Goal: Task Accomplishment & Management: Manage account settings

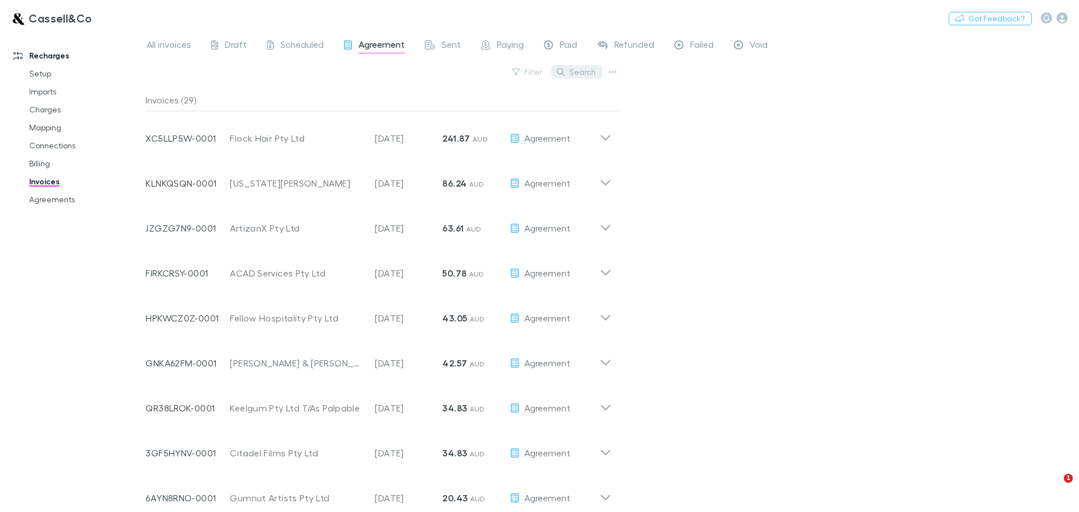
click at [575, 73] on button "Search" at bounding box center [576, 71] width 51 height 13
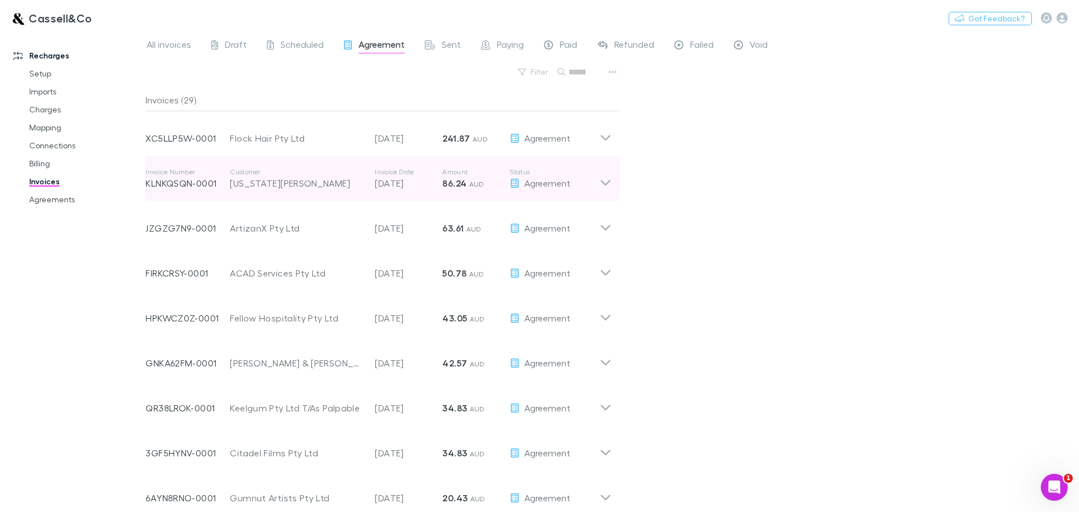
click at [606, 180] on icon at bounding box center [606, 178] width 12 height 22
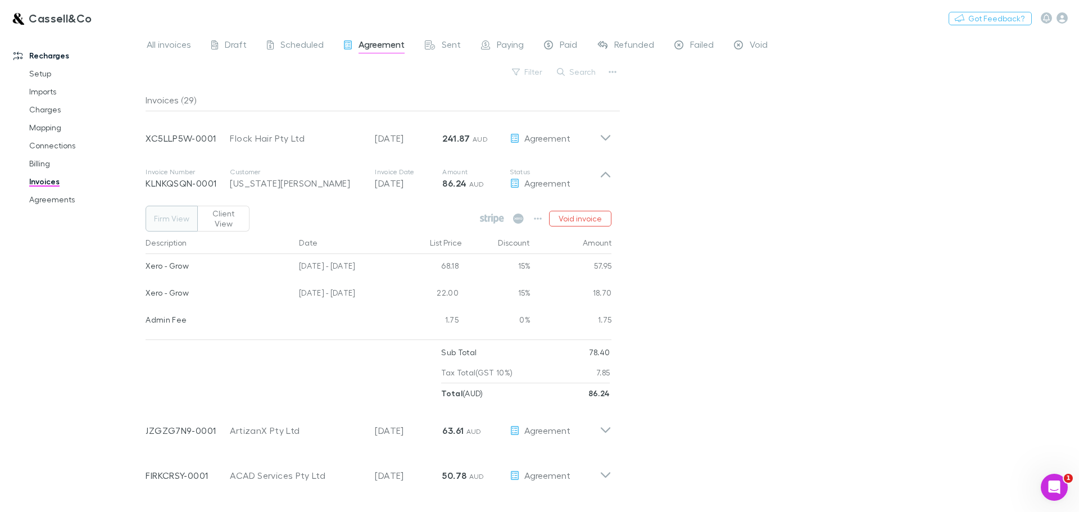
click at [234, 212] on button "Client View" at bounding box center [223, 219] width 52 height 26
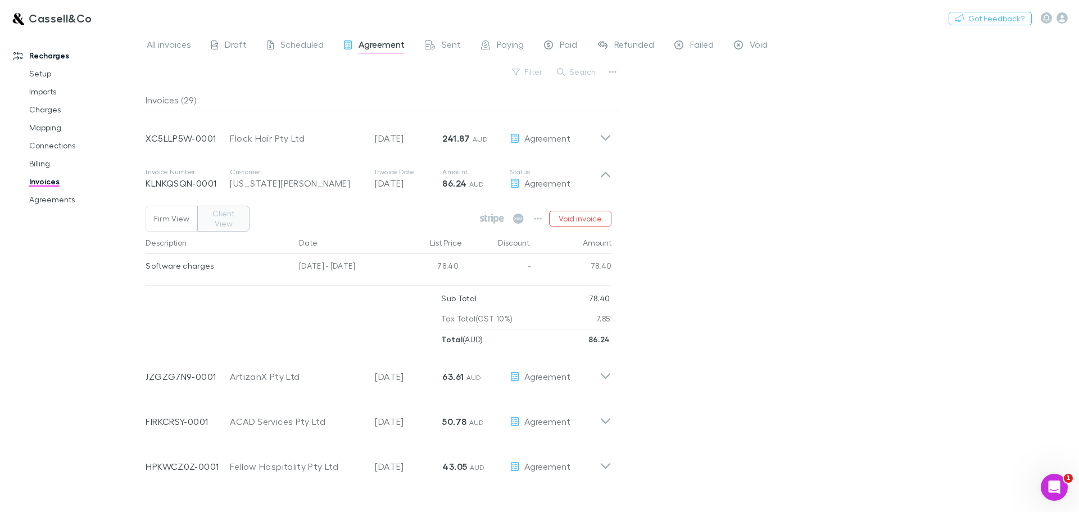
click at [175, 220] on button "Firm View" at bounding box center [172, 219] width 52 height 26
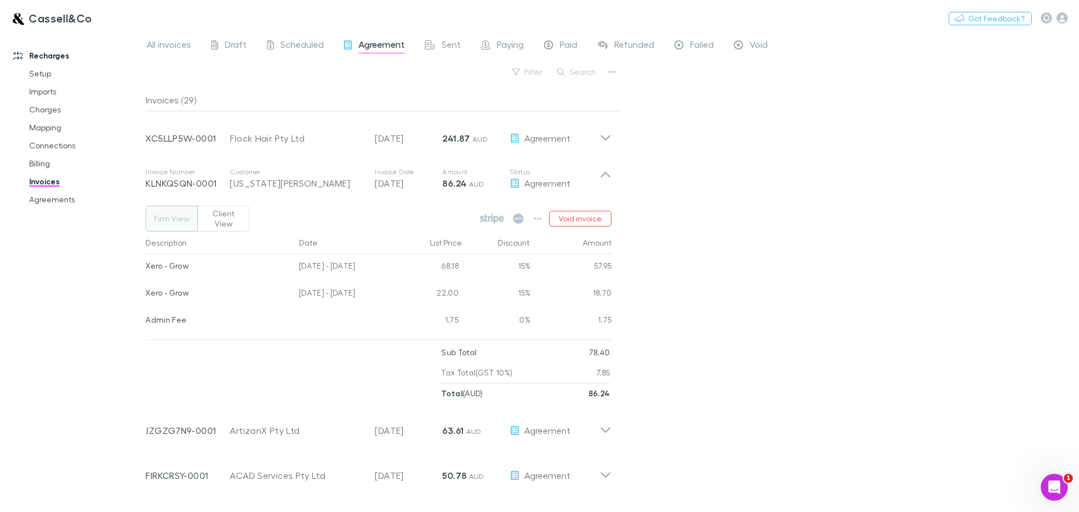
type button "firm"
click at [516, 214] on icon at bounding box center [518, 219] width 11 height 10
click at [214, 216] on button "Client View" at bounding box center [223, 219] width 52 height 26
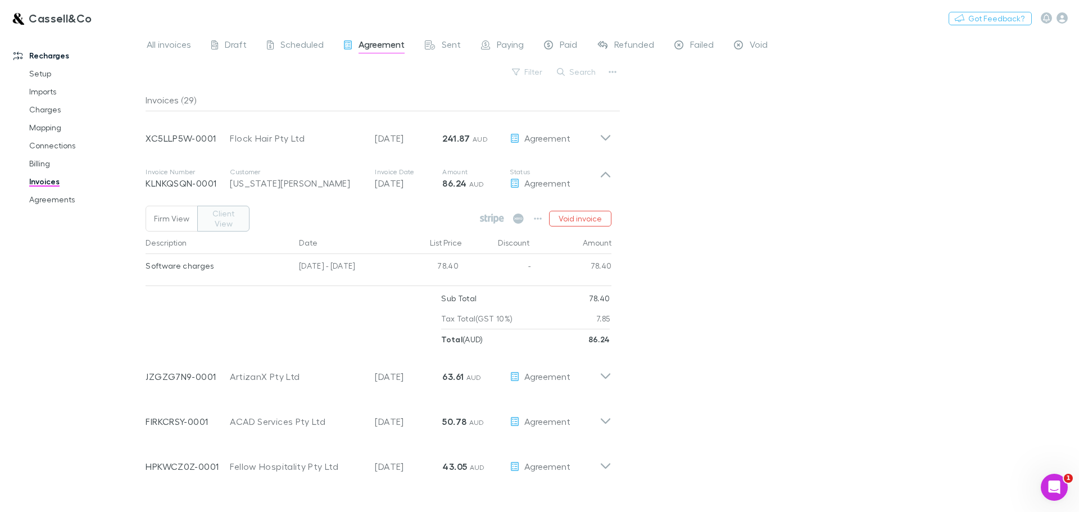
click at [158, 211] on button "Firm View" at bounding box center [172, 219] width 52 height 26
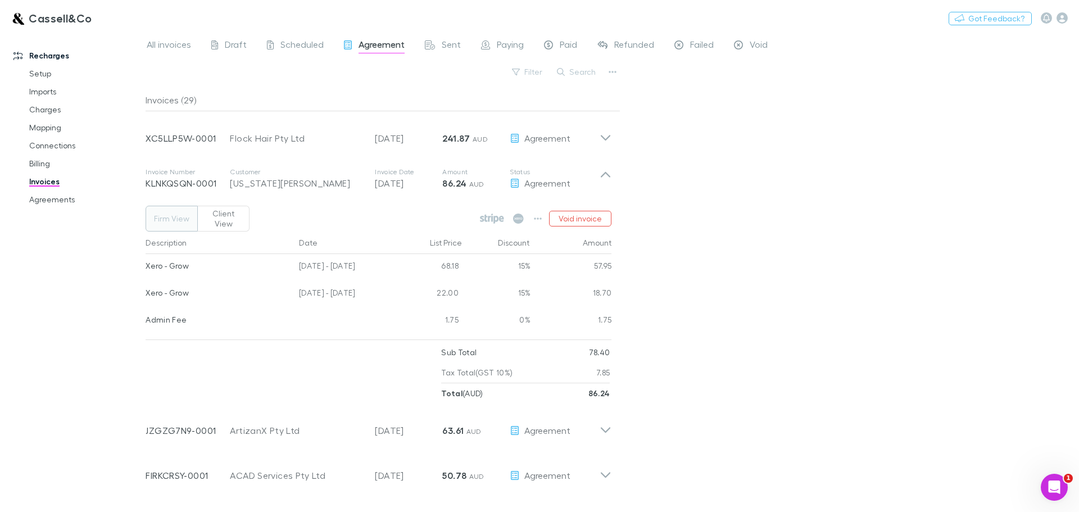
click at [205, 211] on button "Client View" at bounding box center [223, 219] width 52 height 26
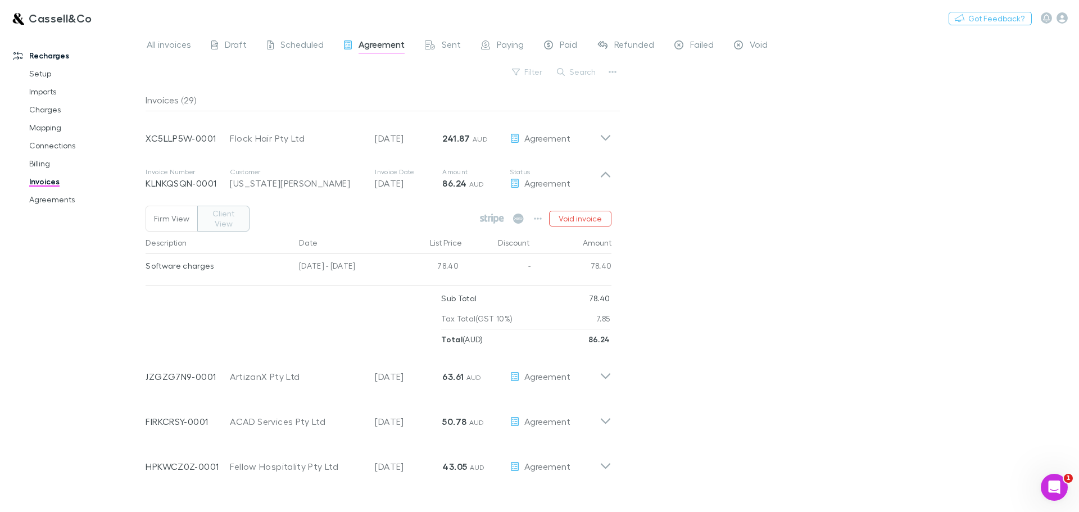
click at [184, 212] on button "Firm View" at bounding box center [172, 219] width 52 height 26
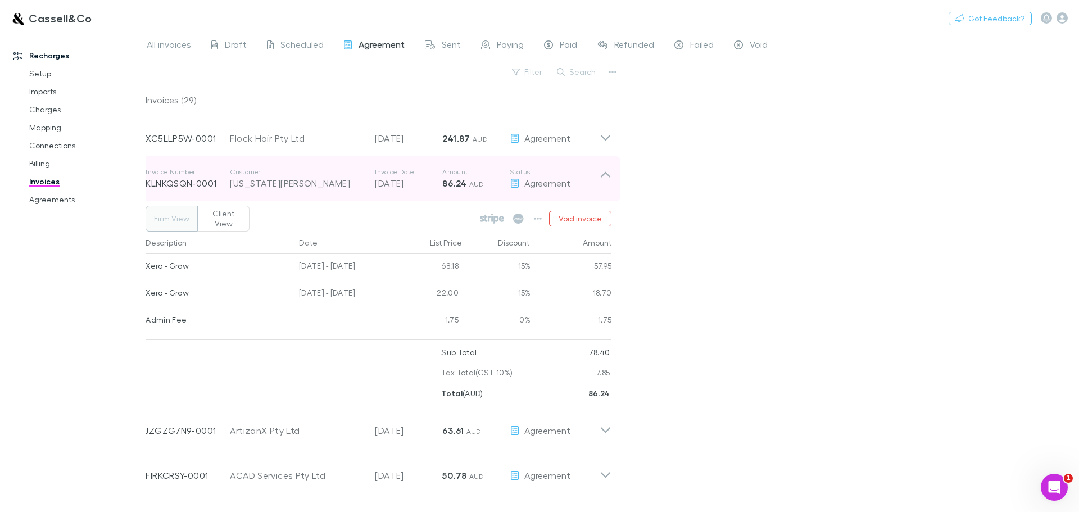
click at [604, 170] on icon at bounding box center [606, 178] width 12 height 22
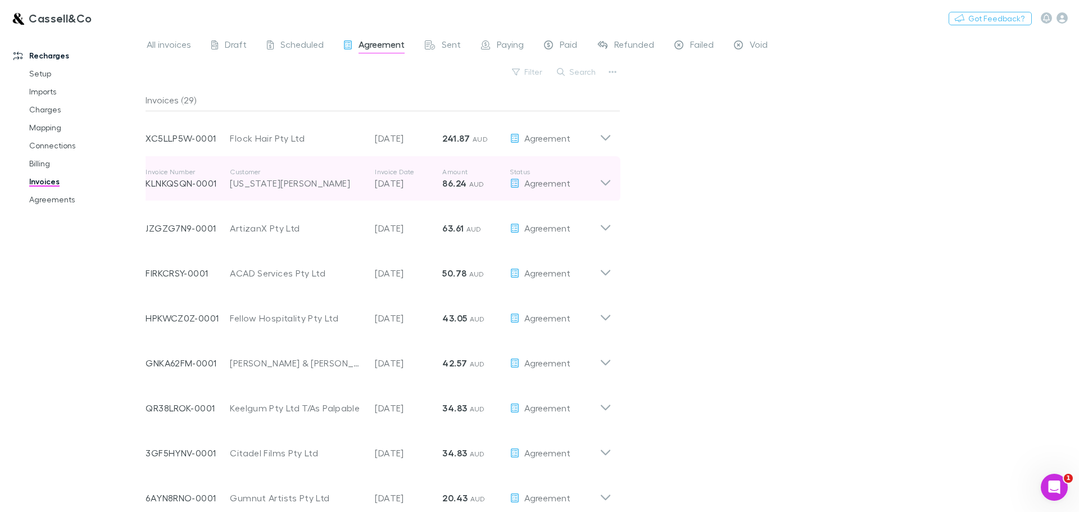
click at [604, 171] on icon at bounding box center [606, 178] width 12 height 22
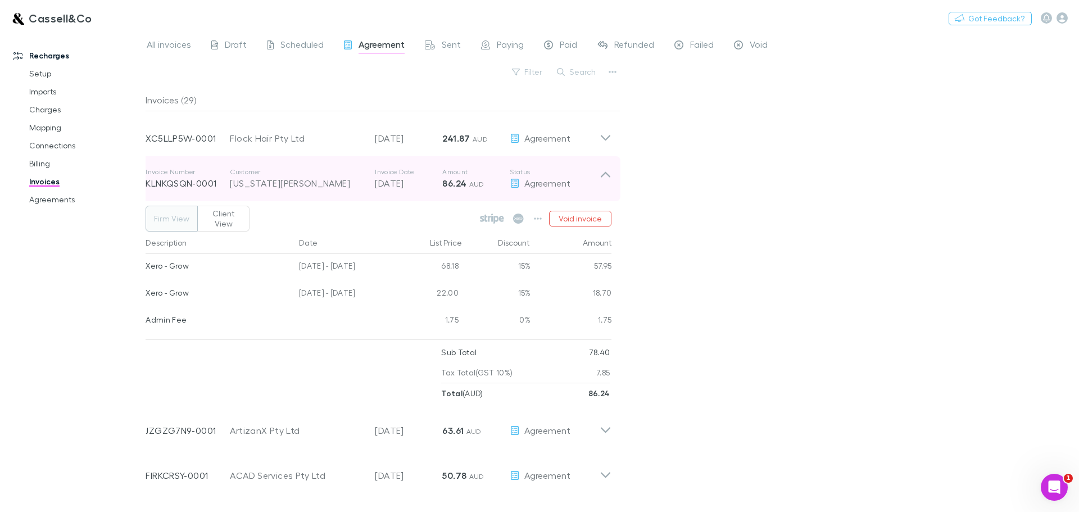
click at [608, 174] on icon at bounding box center [606, 178] width 12 height 22
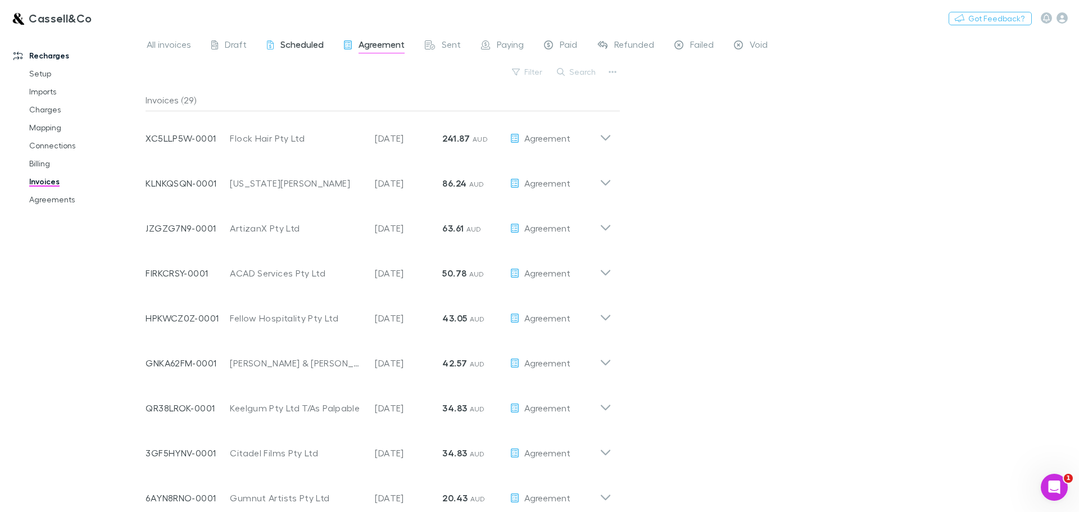
click at [284, 43] on span "Scheduled" at bounding box center [301, 46] width 43 height 15
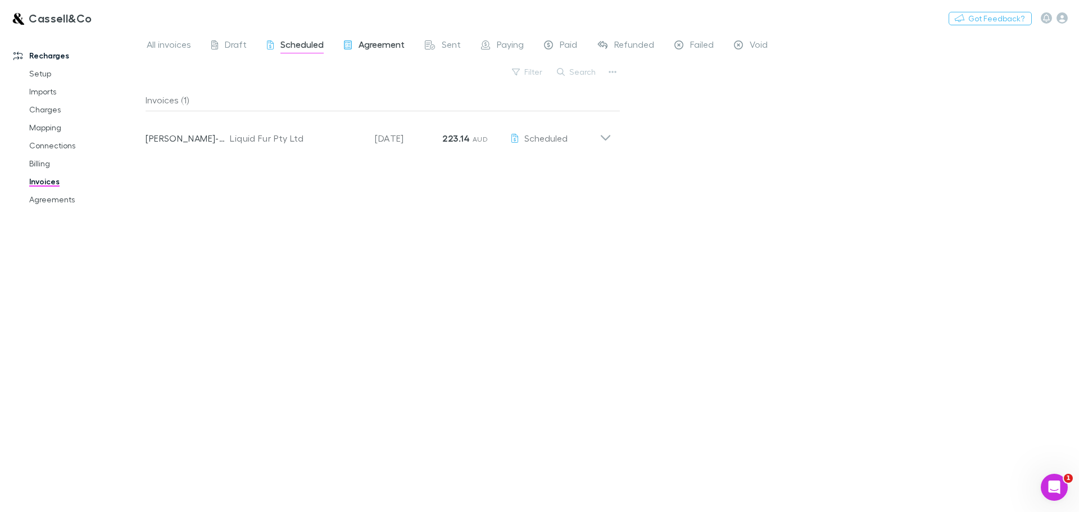
click at [367, 43] on span "Agreement" at bounding box center [382, 46] width 46 height 15
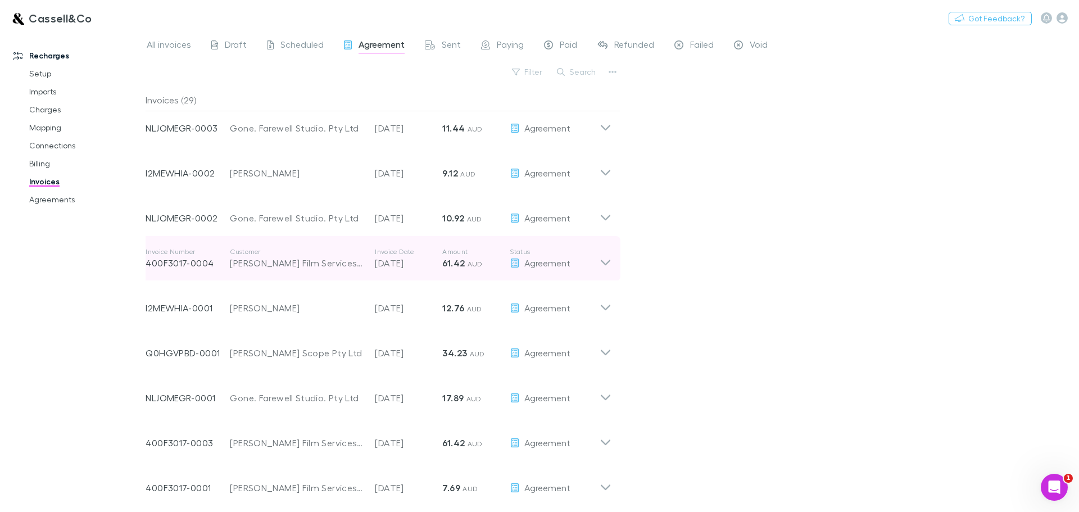
scroll to position [912, 0]
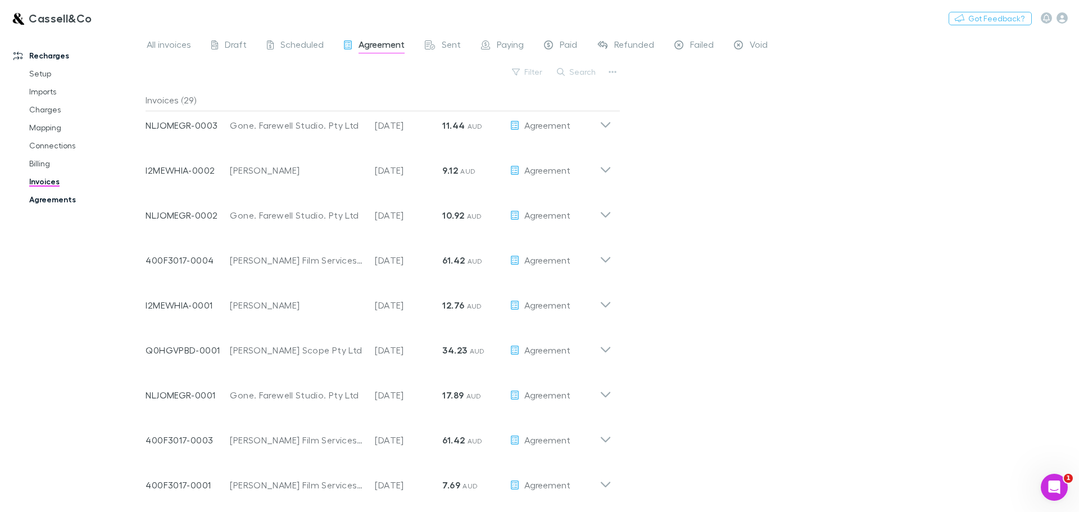
click at [58, 196] on link "Agreements" at bounding box center [85, 200] width 134 height 18
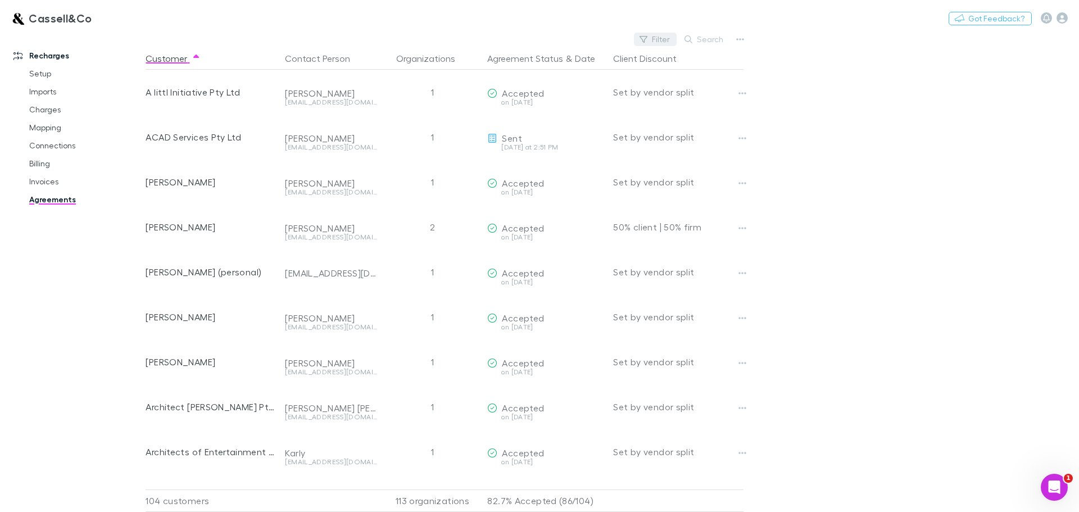
click at [666, 43] on button "Filter" at bounding box center [655, 39] width 43 height 13
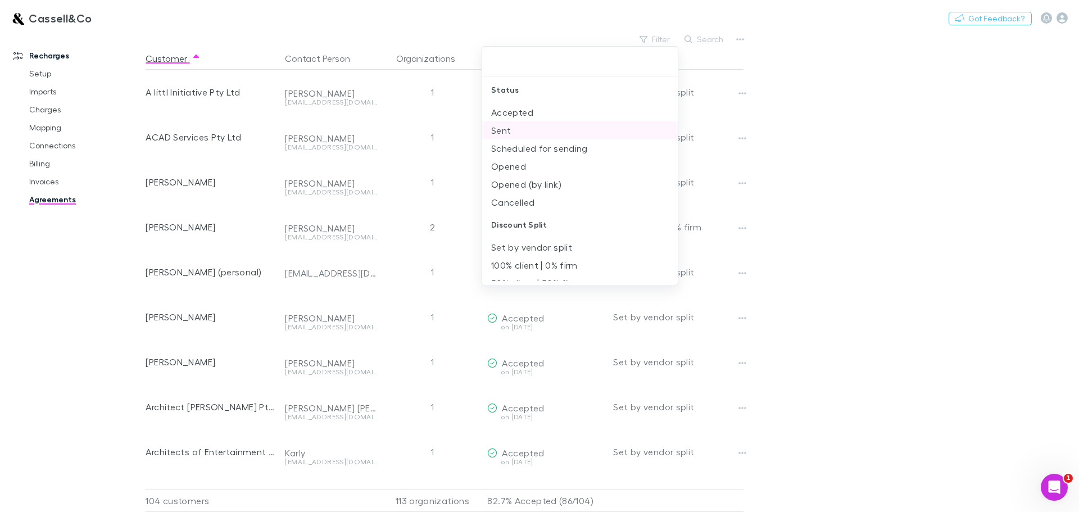
click at [507, 128] on li "Sent" at bounding box center [580, 130] width 196 height 18
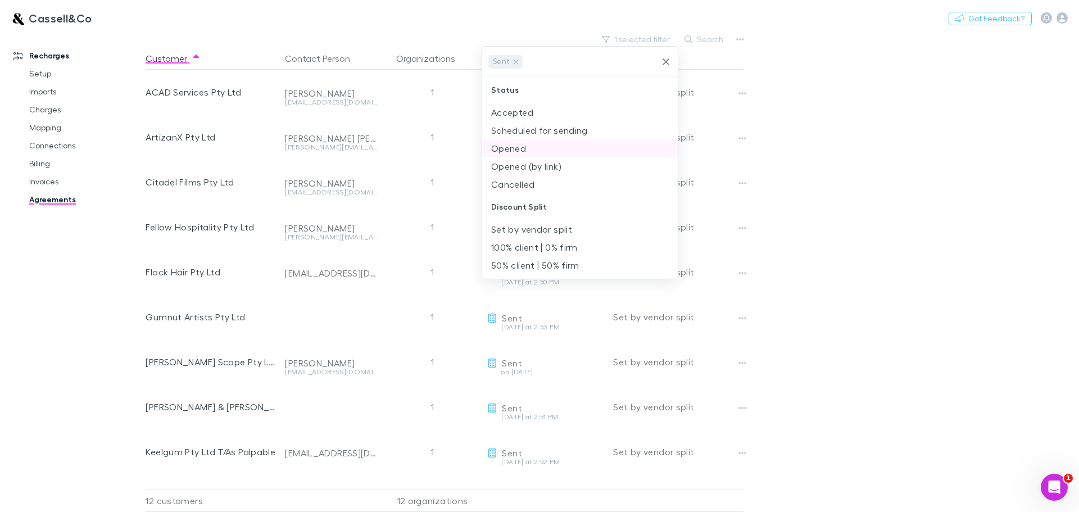
click at [517, 147] on li "Opened" at bounding box center [580, 148] width 196 height 18
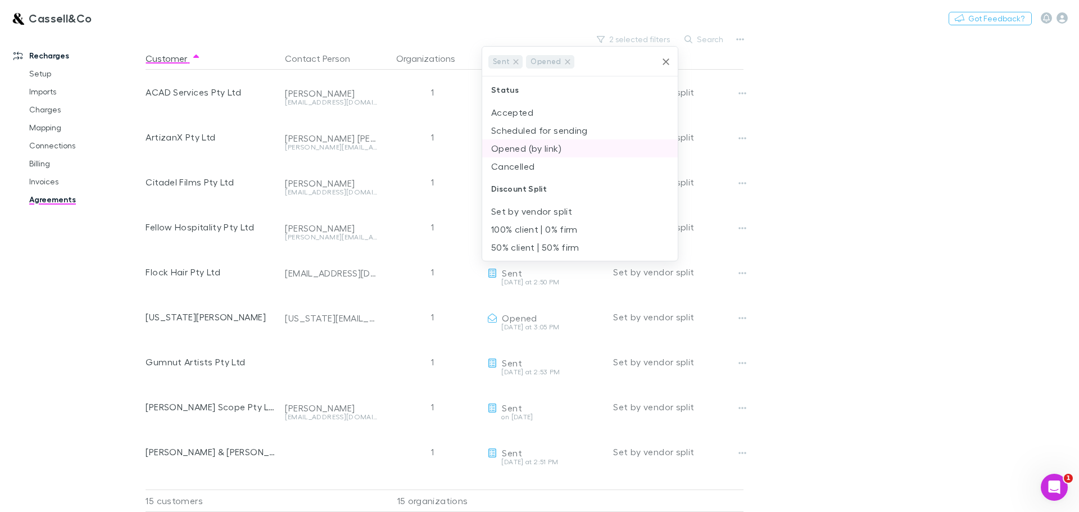
click at [519, 147] on li "Opened (by link)" at bounding box center [580, 148] width 196 height 18
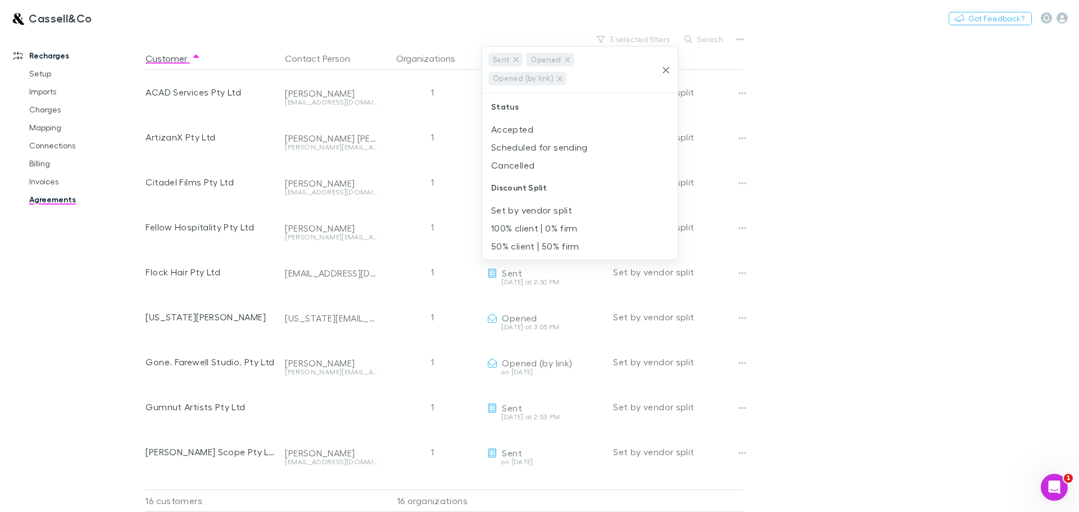
click at [519, 147] on li "Scheduled for sending" at bounding box center [580, 147] width 196 height 18
click at [830, 143] on div at bounding box center [539, 256] width 1079 height 512
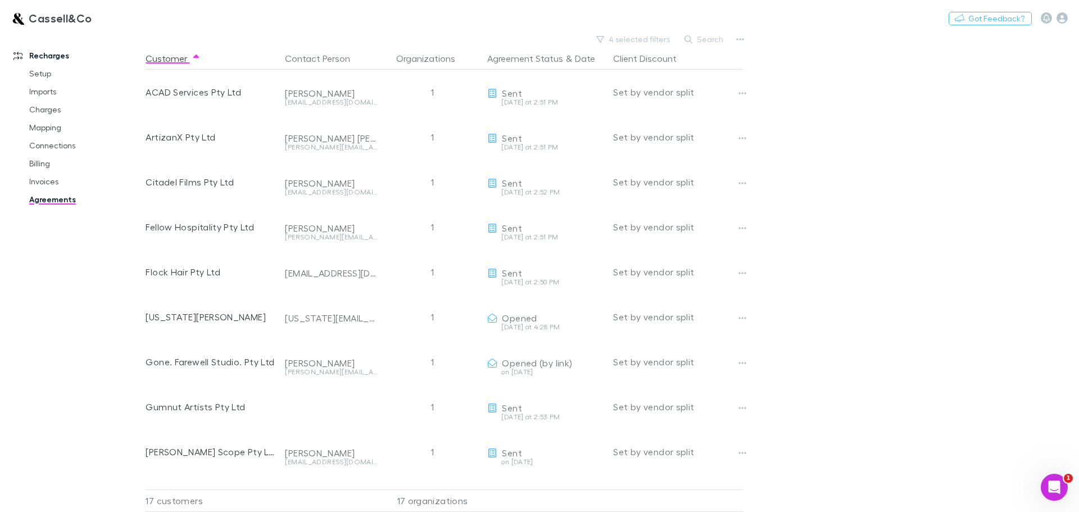
click at [836, 246] on main "4 selected filters Search Customer Contact Person Organizations Agreement Statu…" at bounding box center [613, 271] width 934 height 481
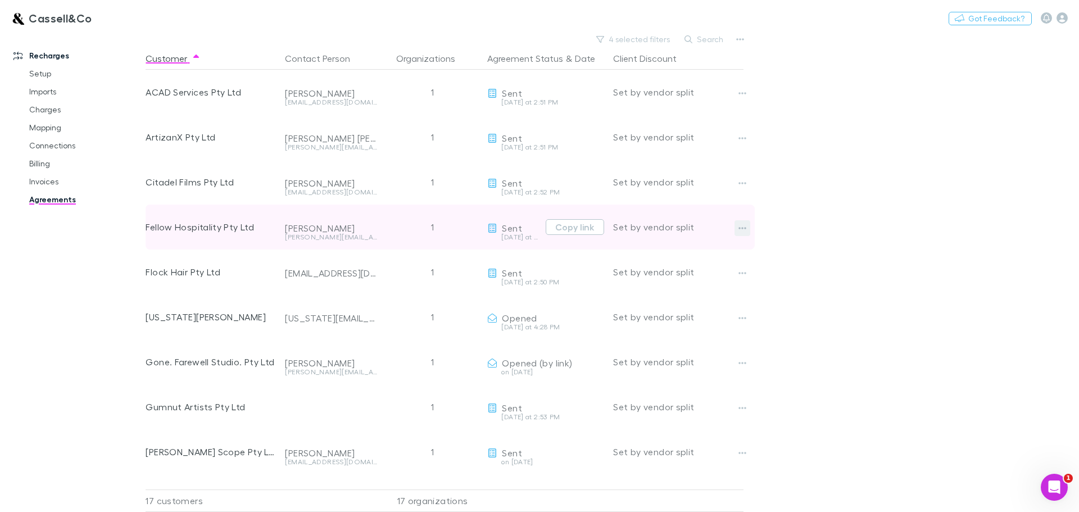
click at [745, 224] on icon "button" at bounding box center [743, 228] width 8 height 9
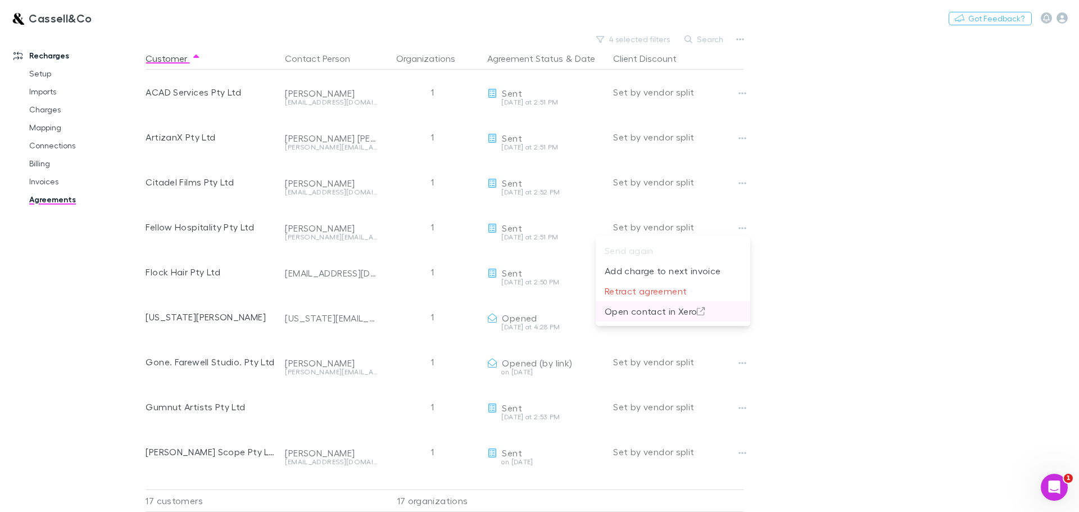
click at [663, 307] on p "Open contact in Xero" at bounding box center [673, 311] width 137 height 13
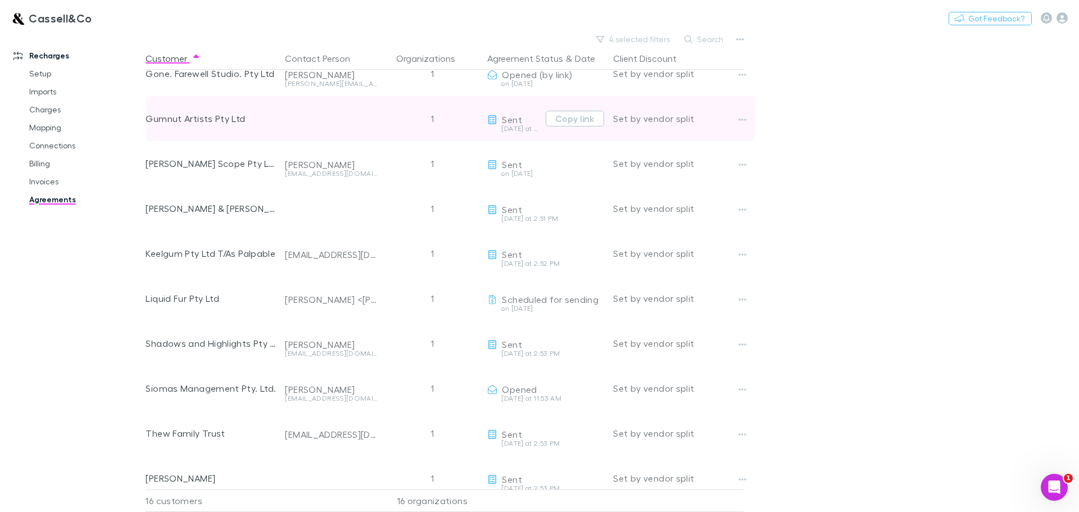
scroll to position [225, 0]
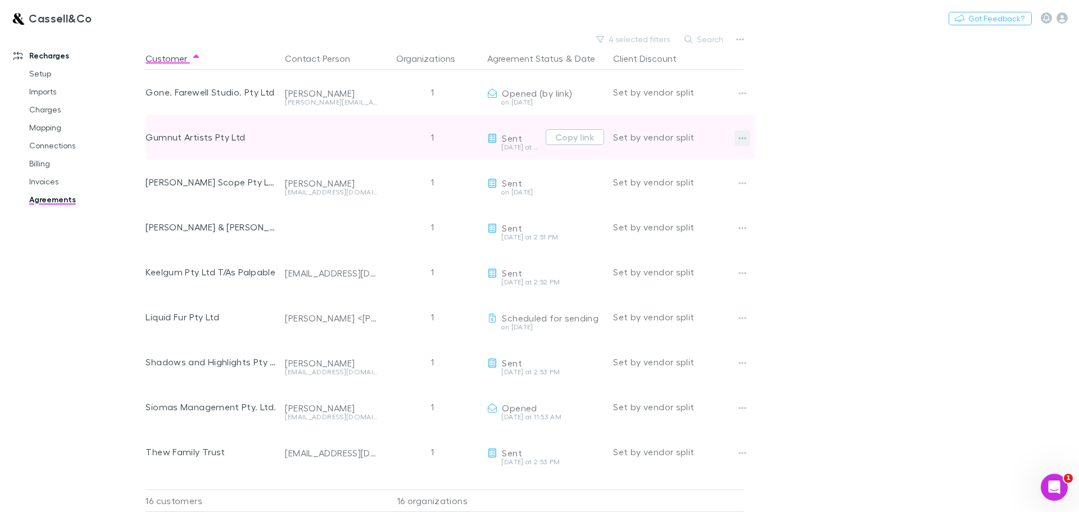
click at [737, 134] on button "button" at bounding box center [743, 138] width 16 height 16
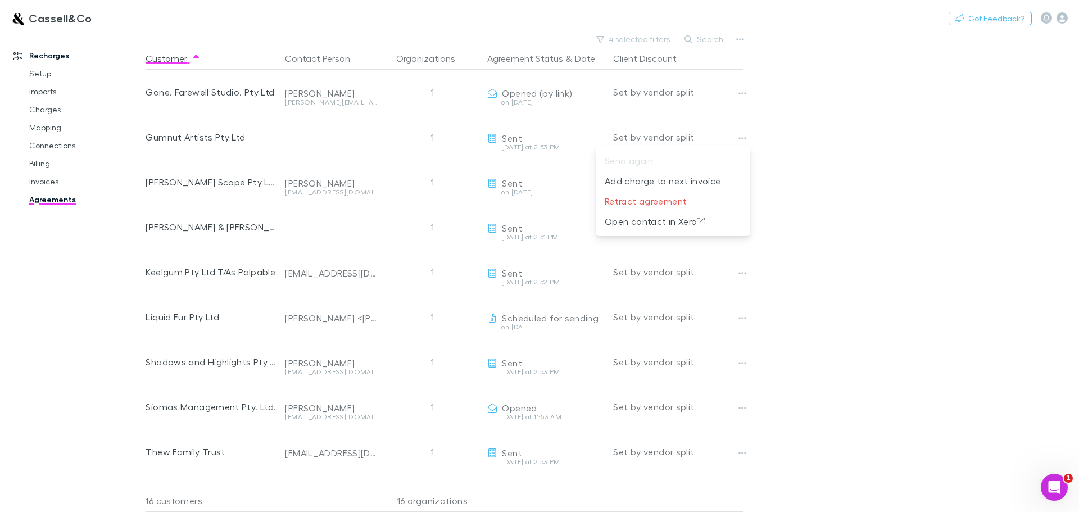
click at [740, 43] on div at bounding box center [539, 256] width 1079 height 512
click at [740, 43] on icon "button" at bounding box center [740, 39] width 8 height 9
click at [49, 17] on div at bounding box center [539, 256] width 1079 height 512
click at [1061, 12] on icon "button" at bounding box center [1062, 17] width 11 height 11
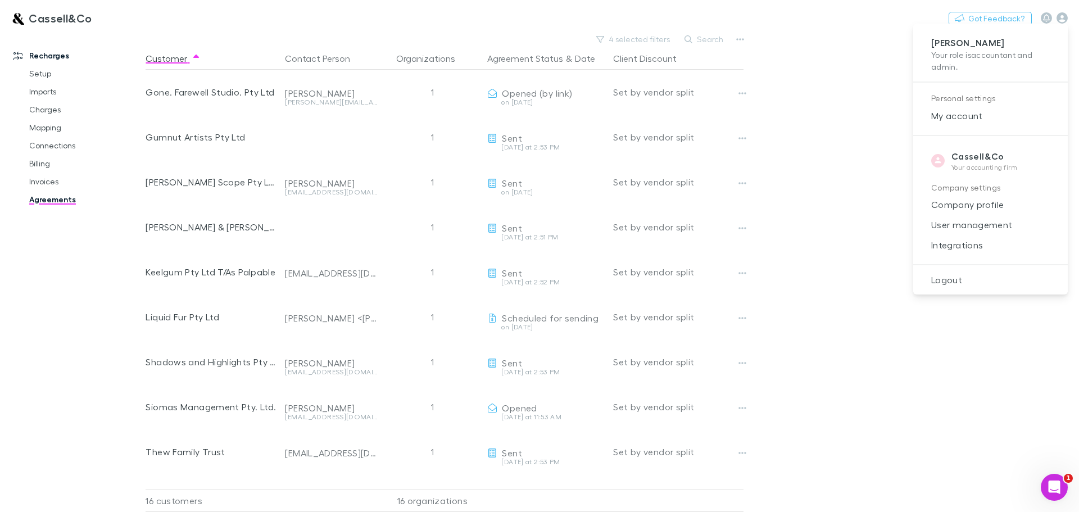
click at [37, 71] on div at bounding box center [539, 256] width 1079 height 512
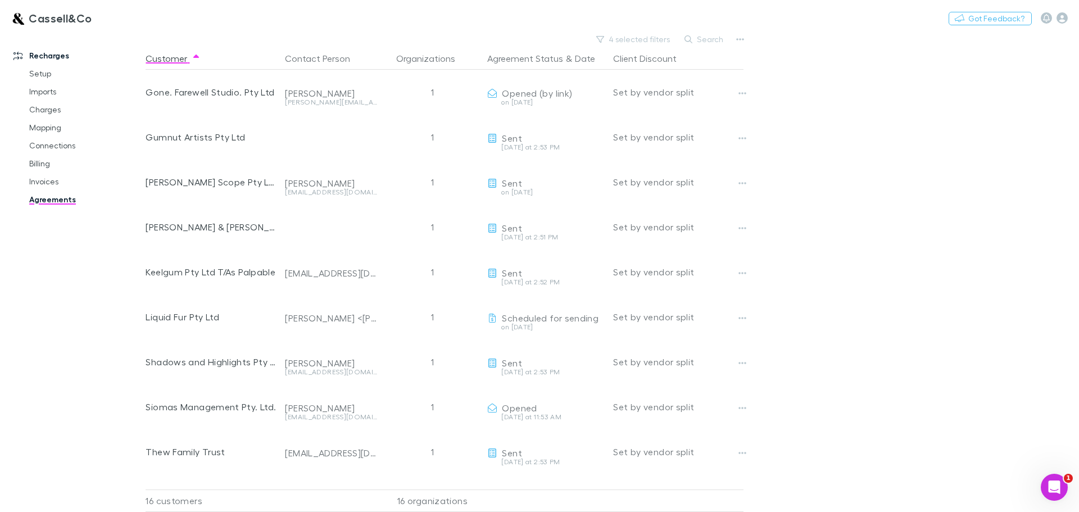
click at [140, 28] on div "Cassell&Co Nothing Got Feedback?" at bounding box center [539, 18] width 1079 height 36
click at [49, 182] on link "Invoices" at bounding box center [85, 182] width 134 height 18
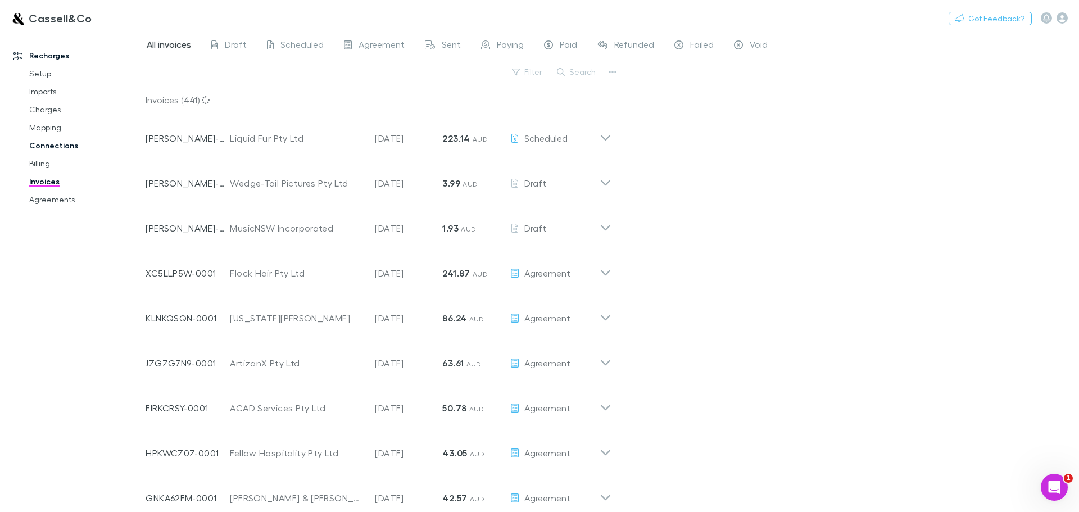
click at [53, 144] on link "Connections" at bounding box center [85, 146] width 134 height 18
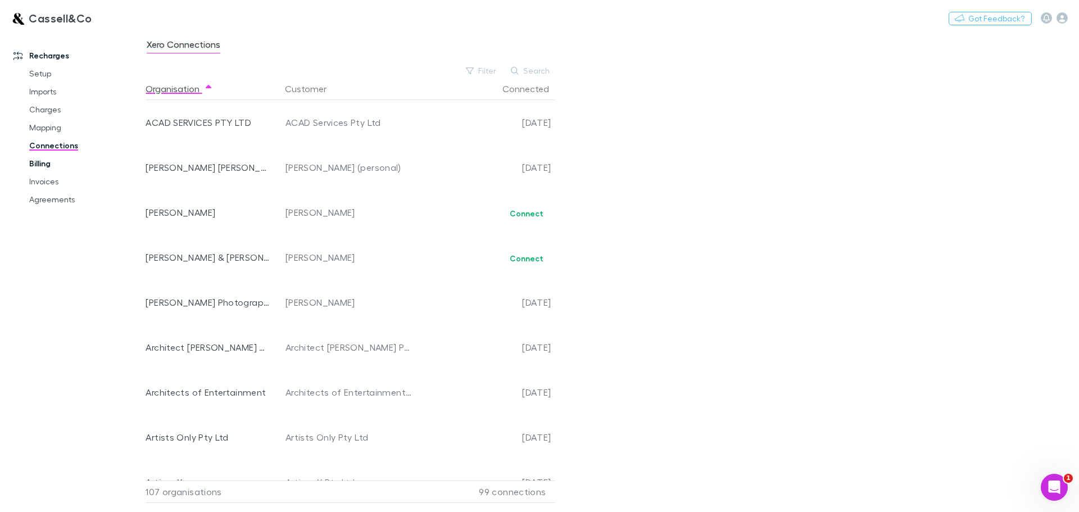
click at [43, 169] on link "Billing" at bounding box center [85, 164] width 134 height 18
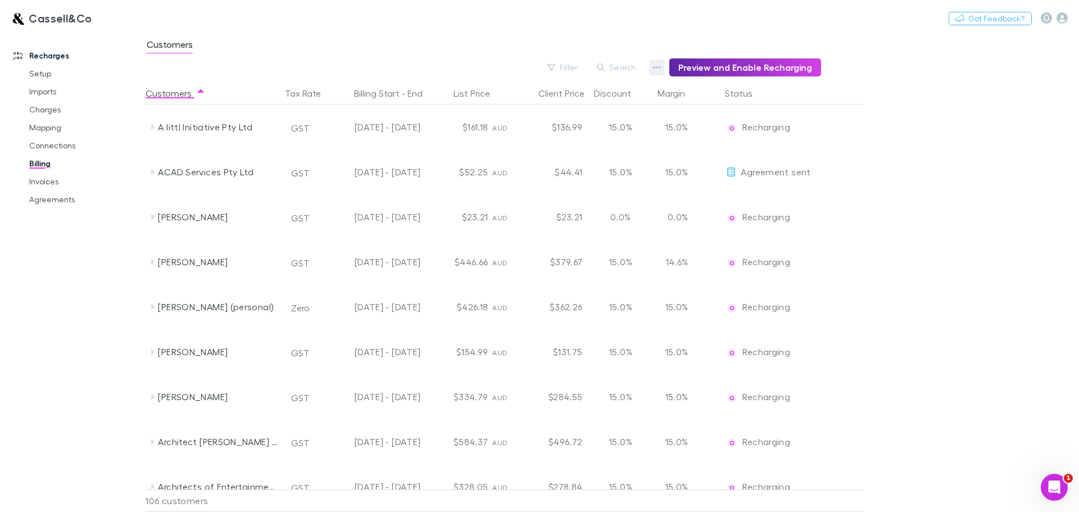
click at [661, 67] on icon "button" at bounding box center [657, 67] width 8 height 9
click at [570, 99] on p "Discount Split" at bounding box center [593, 103] width 137 height 13
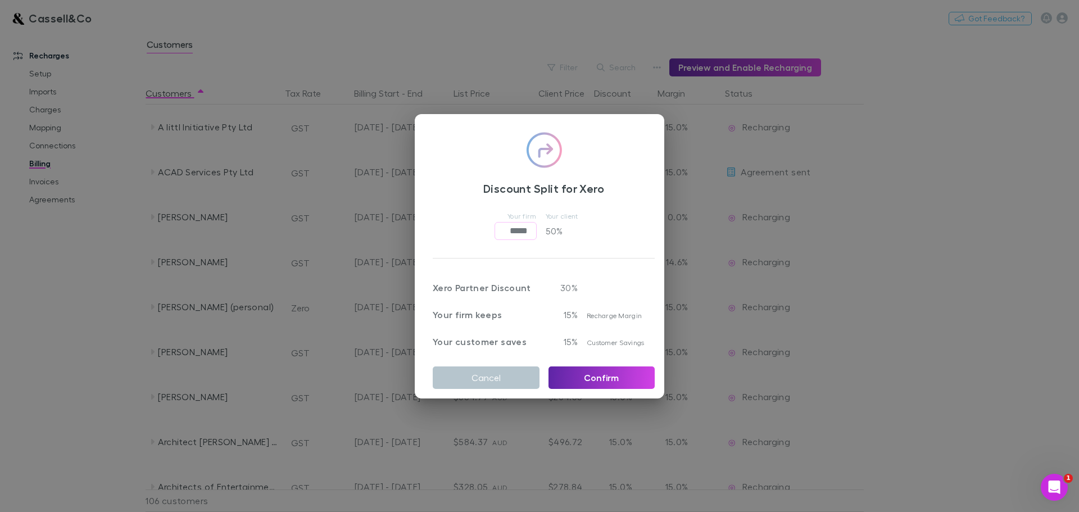
drag, startPoint x: 496, startPoint y: 372, endPoint x: 129, endPoint y: 332, distance: 368.7
click at [129, 332] on div "Discount Split for Xero Your firm ***** ​ Your client 50 % Xero Partner Discoun…" at bounding box center [539, 256] width 1079 height 512
click at [478, 381] on button "Cancel" at bounding box center [486, 377] width 107 height 22
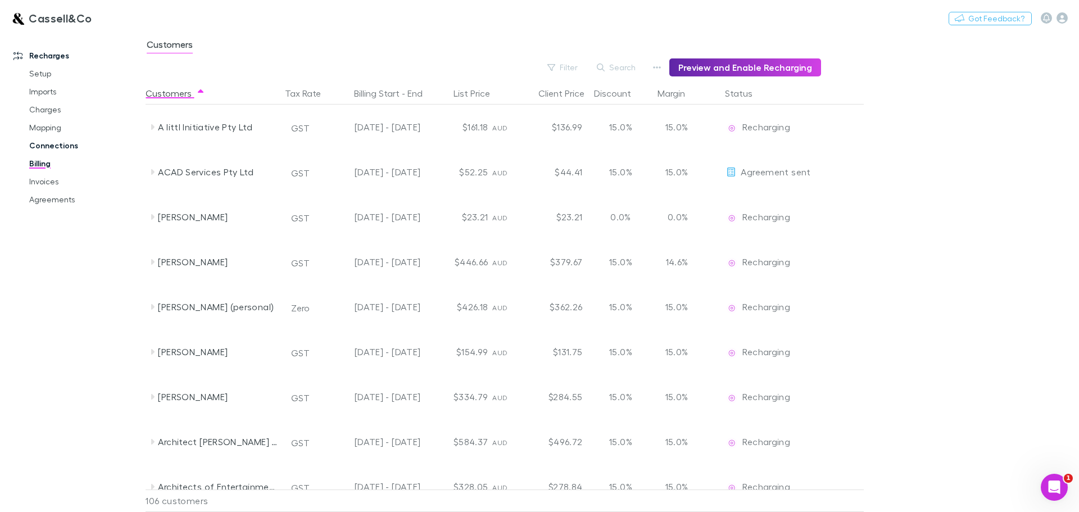
click at [71, 150] on link "Connections" at bounding box center [85, 146] width 134 height 18
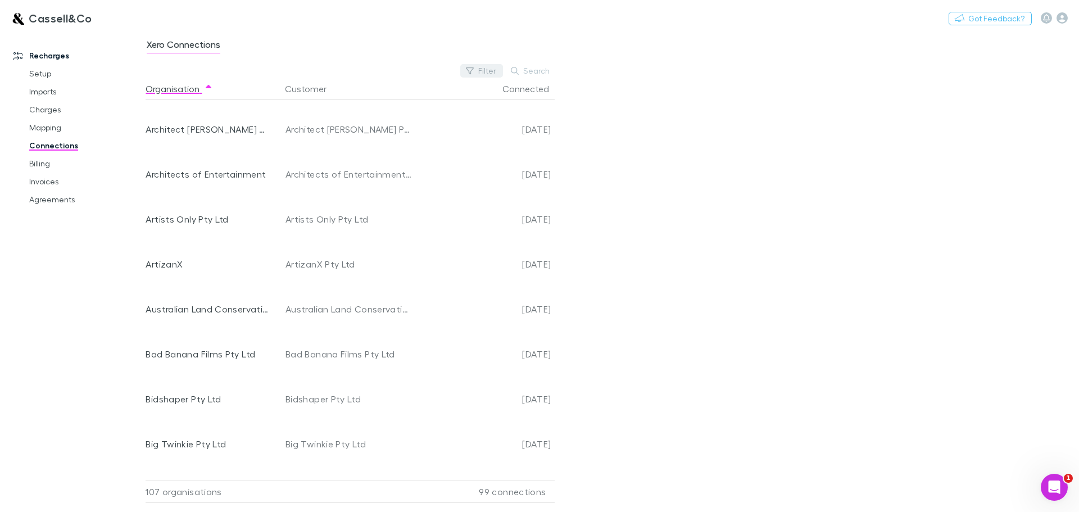
scroll to position [169, 0]
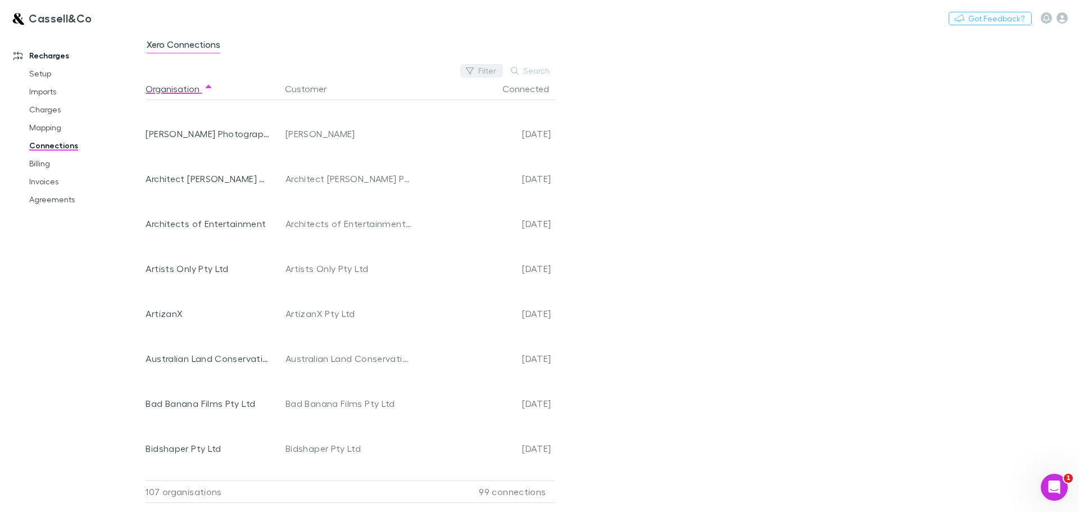
click at [491, 71] on button "Filter" at bounding box center [481, 70] width 43 height 13
click at [328, 159] on li "No" at bounding box center [407, 162] width 196 height 18
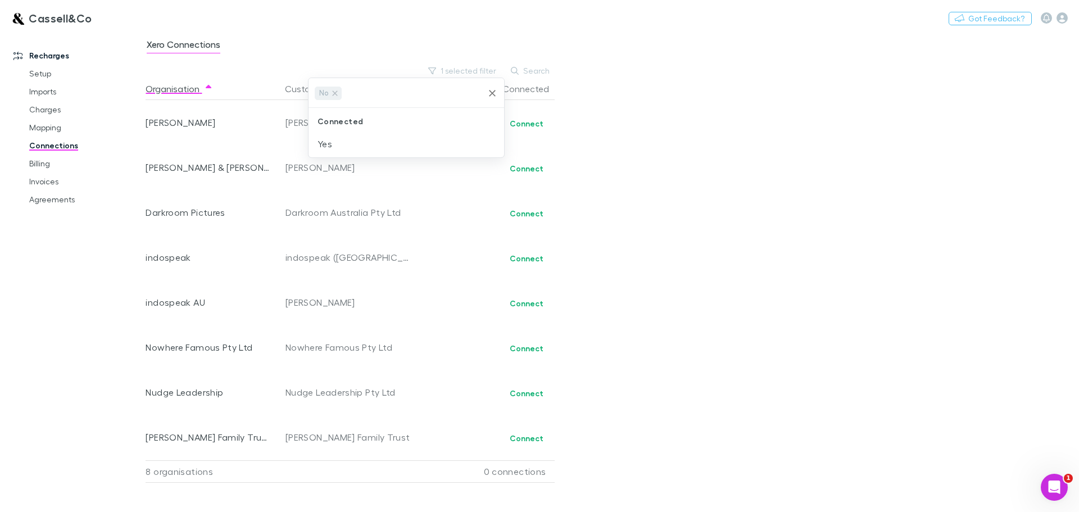
click at [741, 169] on div at bounding box center [539, 256] width 1079 height 512
click at [43, 165] on link "Billing" at bounding box center [85, 164] width 134 height 18
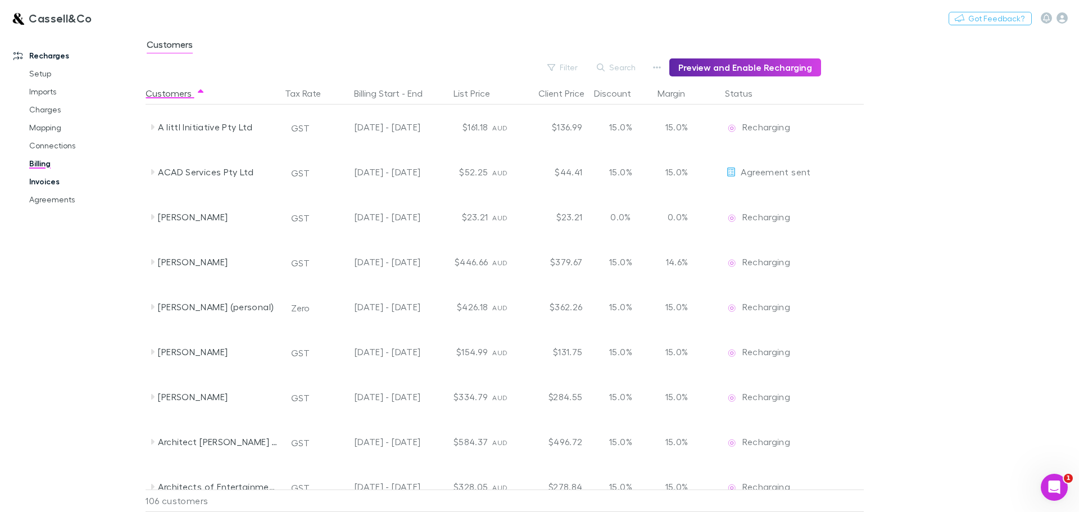
click at [44, 184] on link "Invoices" at bounding box center [85, 182] width 134 height 18
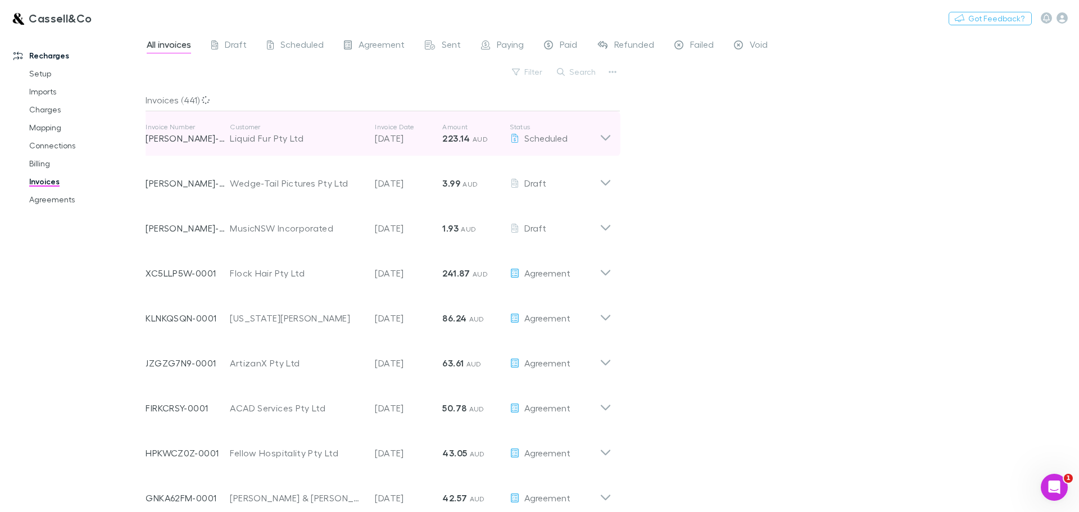
click at [611, 137] on icon at bounding box center [606, 134] width 12 height 22
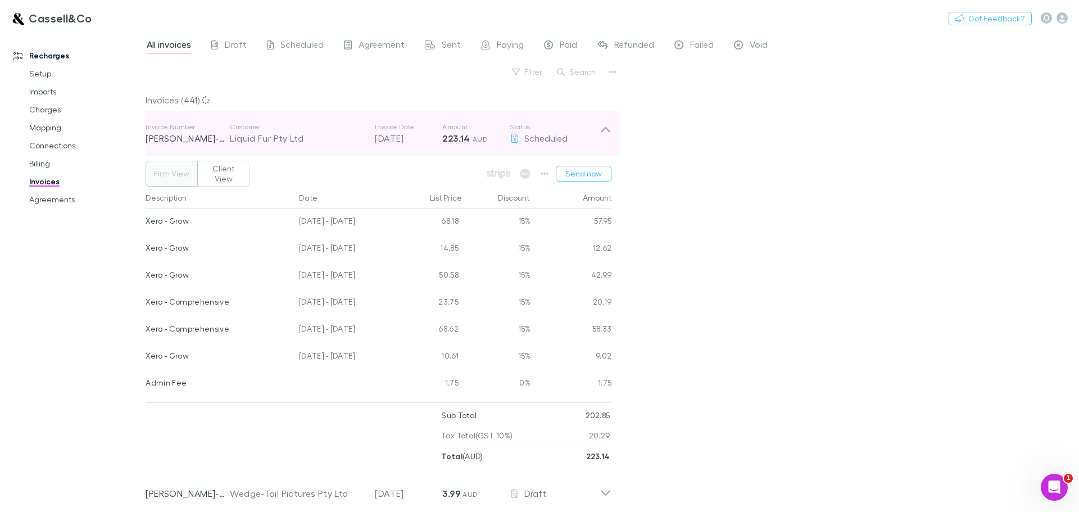
click at [611, 137] on icon at bounding box center [606, 134] width 12 height 22
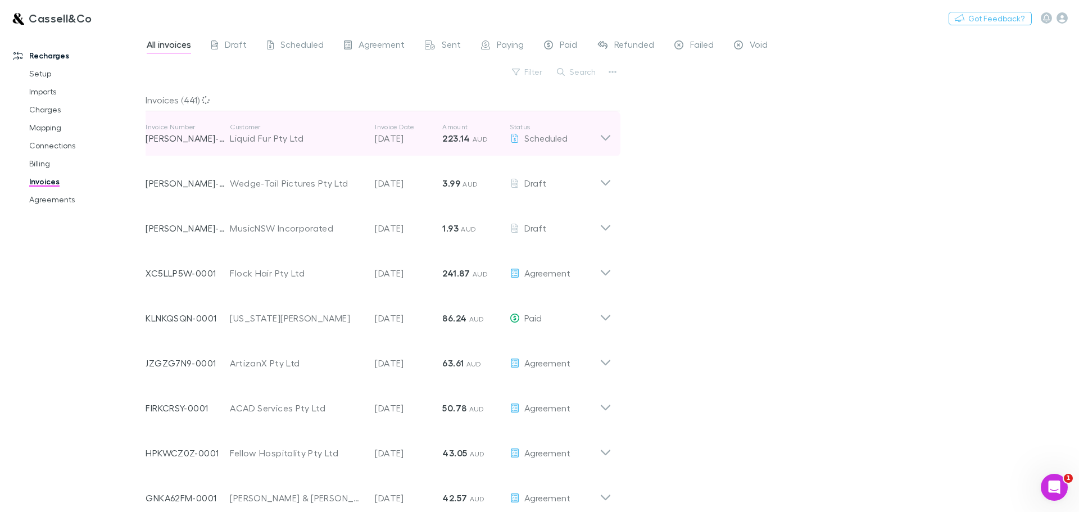
click at [611, 137] on icon at bounding box center [606, 134] width 12 height 22
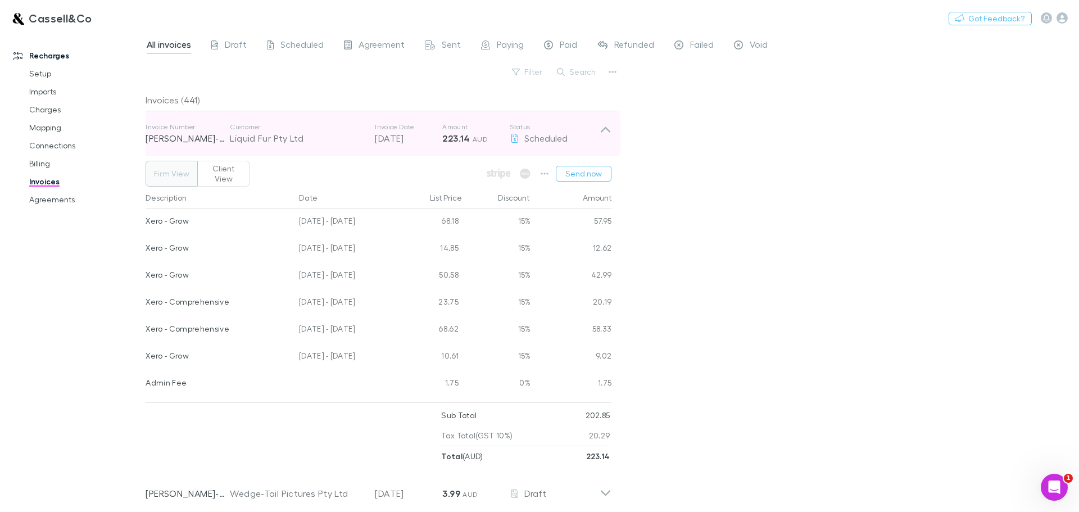
click at [604, 128] on icon at bounding box center [606, 130] width 10 height 6
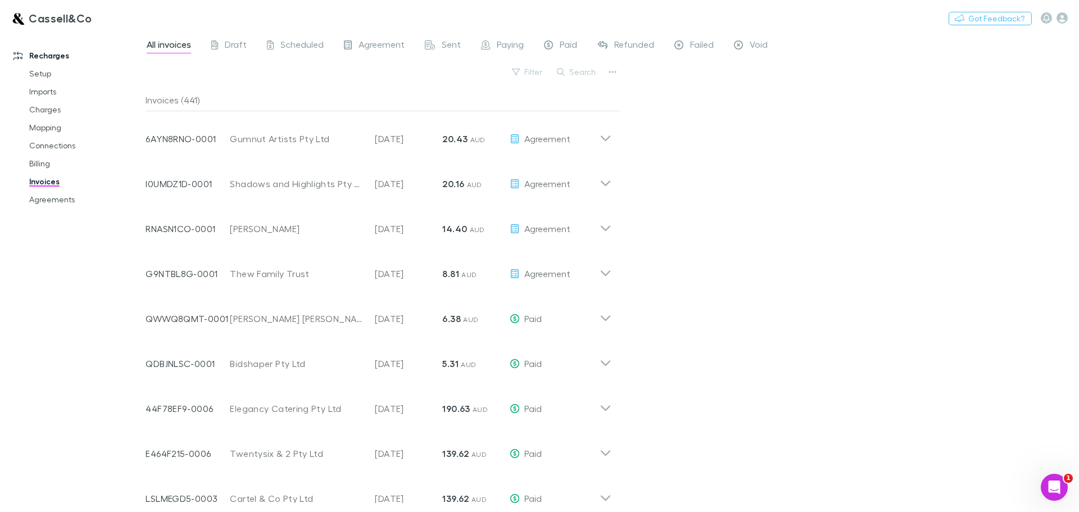
scroll to position [450, 0]
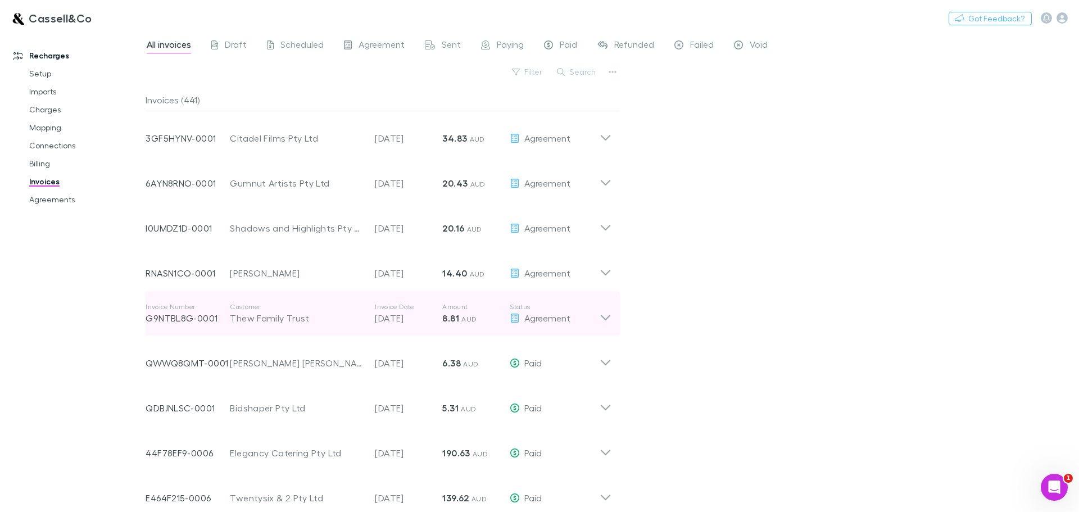
click at [608, 315] on icon at bounding box center [606, 313] width 12 height 22
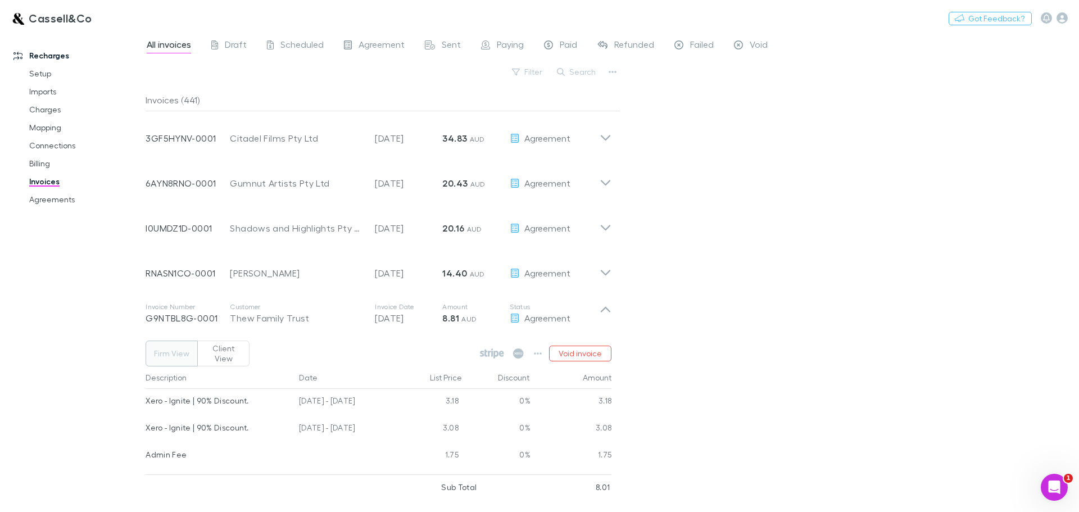
click at [694, 298] on div "All invoices Draft Scheduled Agreement Sent Paying Paid Refunded Failed Void Fi…" at bounding box center [613, 271] width 934 height 481
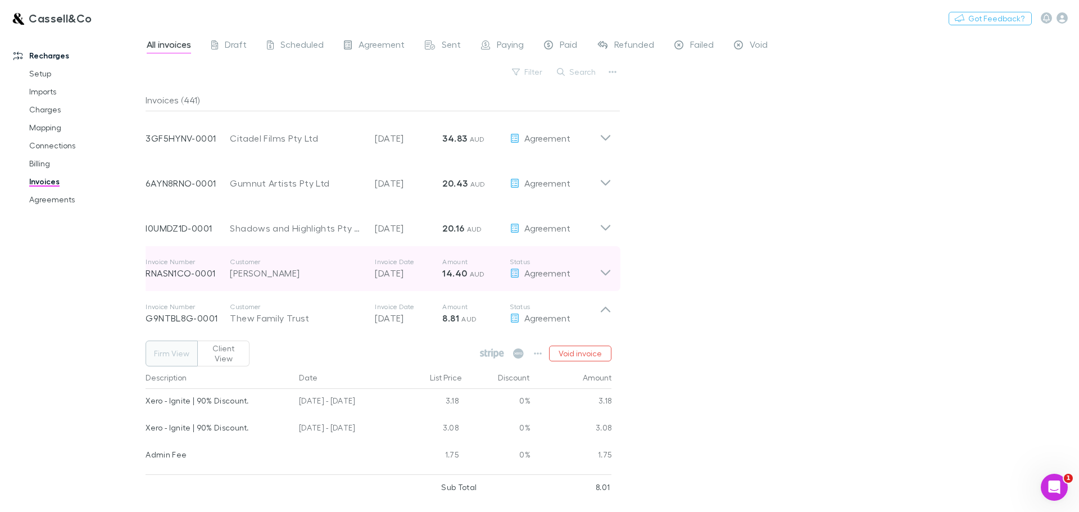
scroll to position [393, 0]
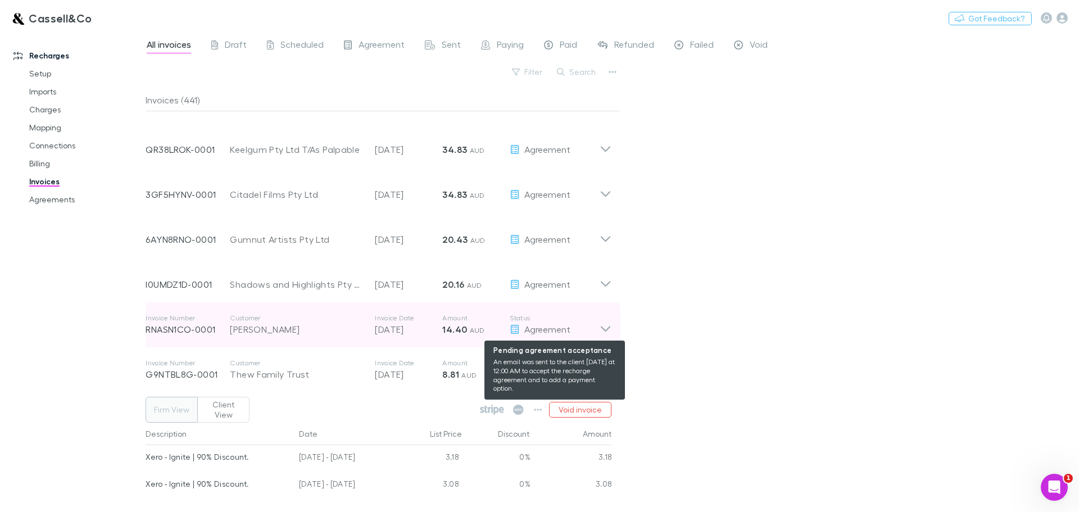
click at [599, 323] on div "Agreement" at bounding box center [555, 329] width 90 height 13
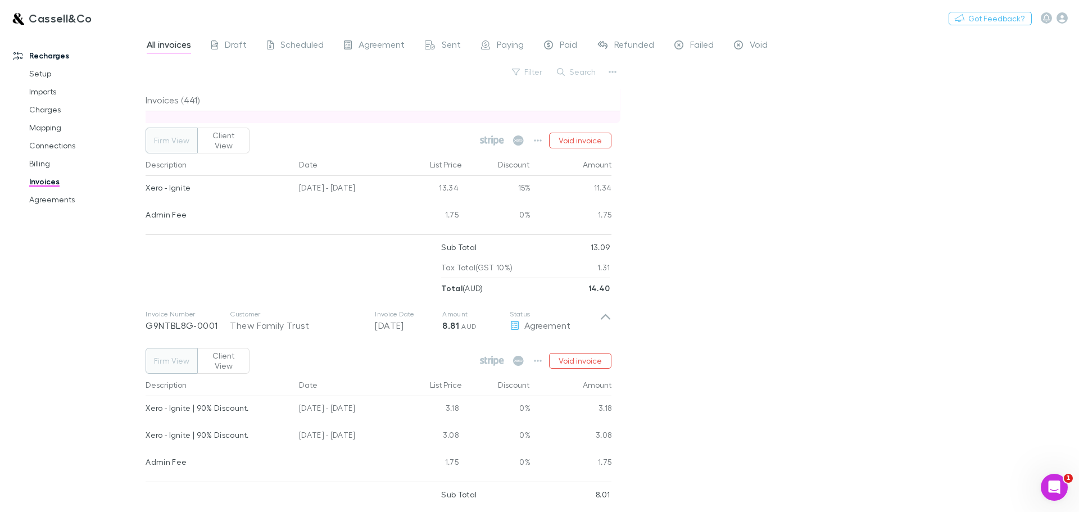
scroll to position [618, 0]
click at [703, 267] on div "All invoices Draft Scheduled Agreement Sent Paying Paid Refunded Failed Void Fi…" at bounding box center [613, 271] width 934 height 481
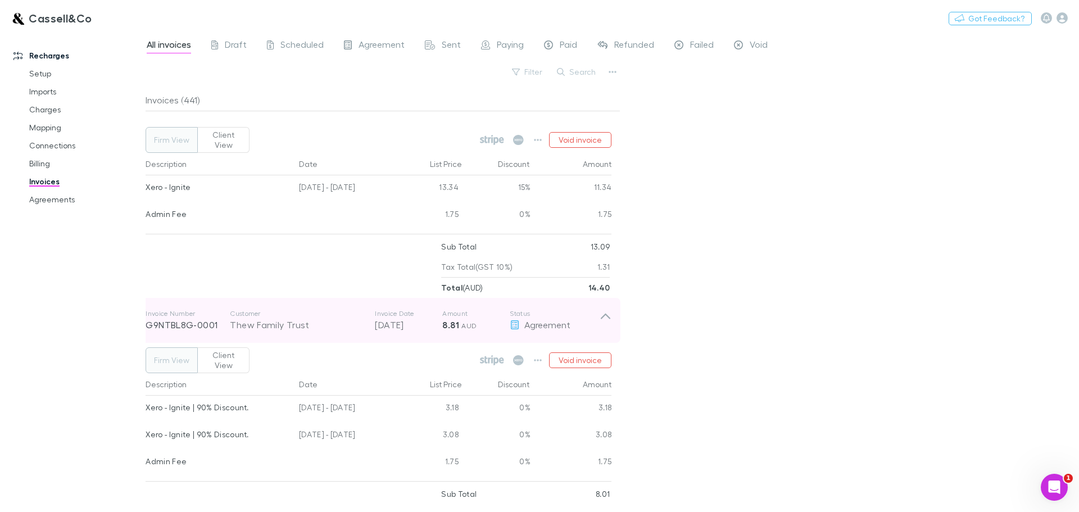
click at [606, 314] on icon at bounding box center [606, 317] width 10 height 6
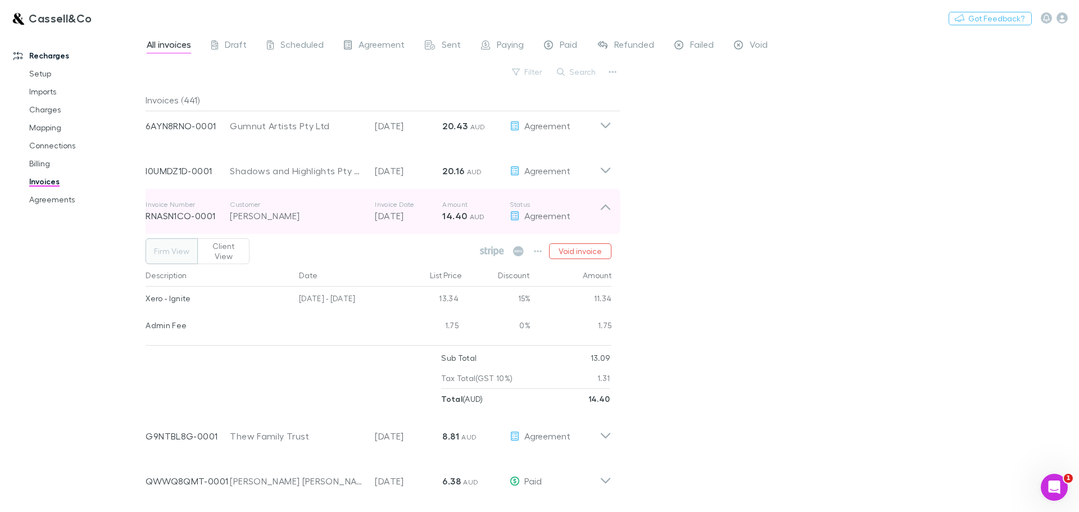
scroll to position [506, 0]
click at [603, 210] on icon at bounding box center [606, 209] width 10 height 6
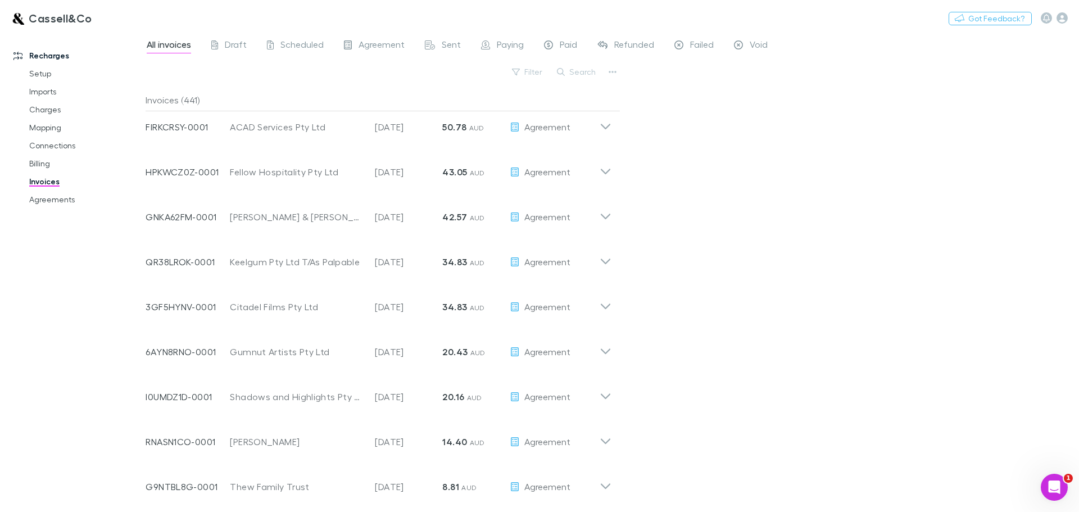
click at [734, 216] on div "All invoices Draft Scheduled Agreement Sent Paying Paid Refunded Failed Void Fi…" at bounding box center [613, 271] width 934 height 481
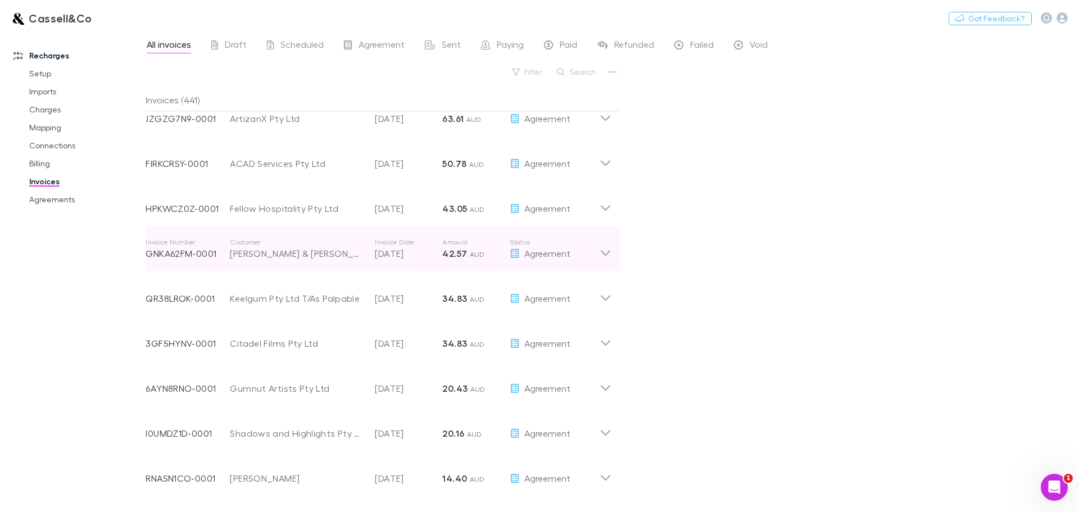
scroll to position [225, 0]
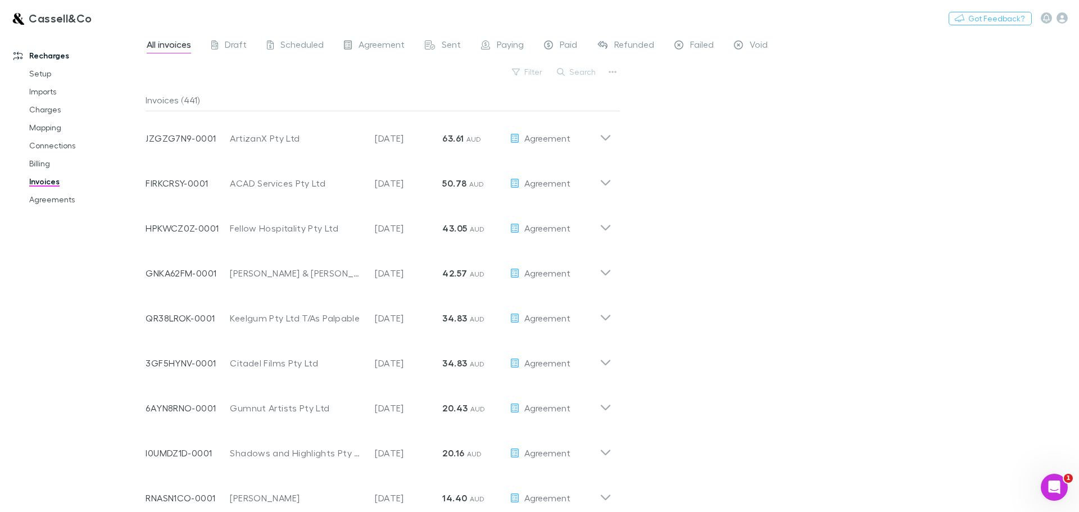
click at [20, 53] on icon at bounding box center [17, 55] width 9 height 9
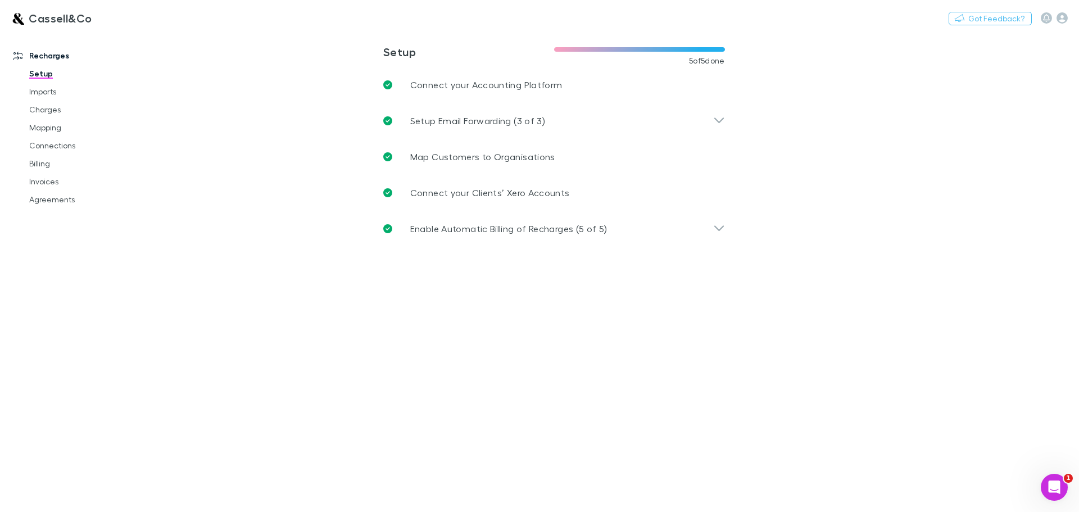
click at [55, 18] on h3 "Cassell&Co" at bounding box center [61, 17] width 64 height 13
click at [52, 107] on link "Charges" at bounding box center [85, 110] width 134 height 18
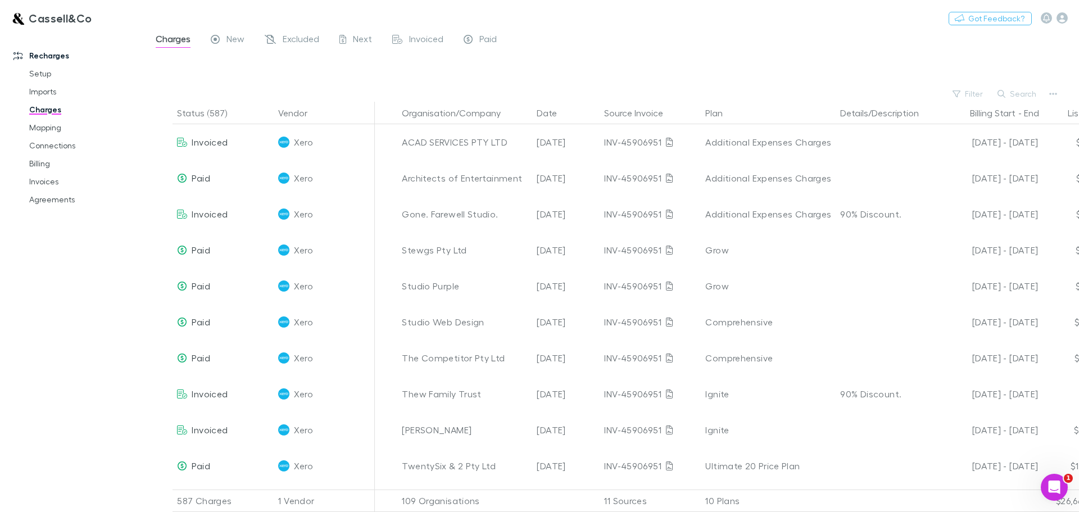
click at [1044, 98] on div "Filter Search" at bounding box center [613, 94] width 934 height 16
click at [1055, 94] on icon "button" at bounding box center [1053, 93] width 8 height 9
click at [51, 182] on div at bounding box center [539, 256] width 1079 height 512
click at [31, 167] on link "Billing" at bounding box center [85, 164] width 134 height 18
